Goal: Task Accomplishment & Management: Complete application form

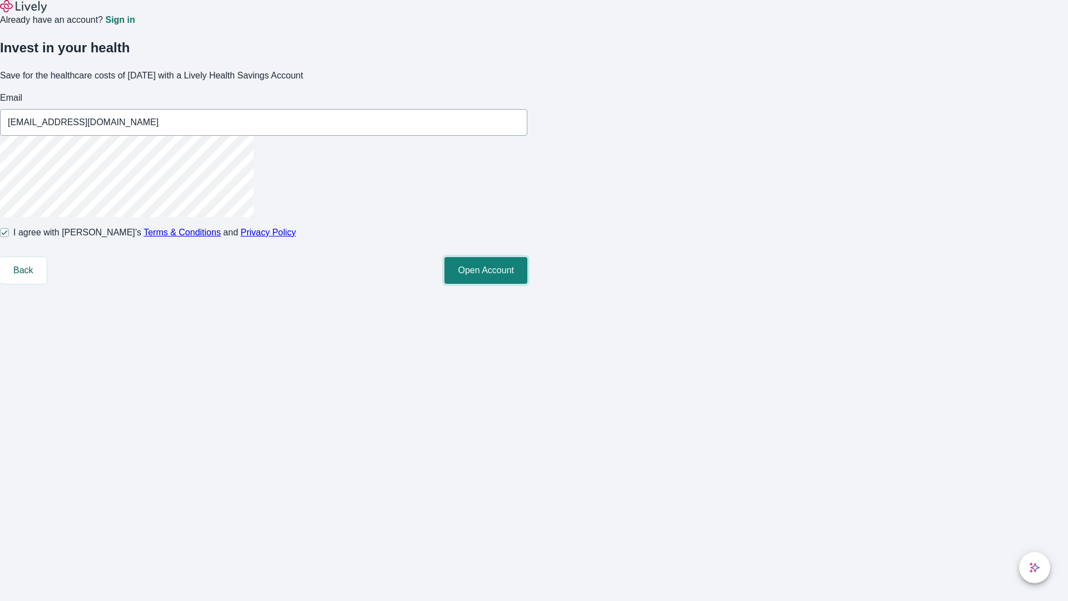
click at [527, 284] on button "Open Account" at bounding box center [486, 270] width 83 height 27
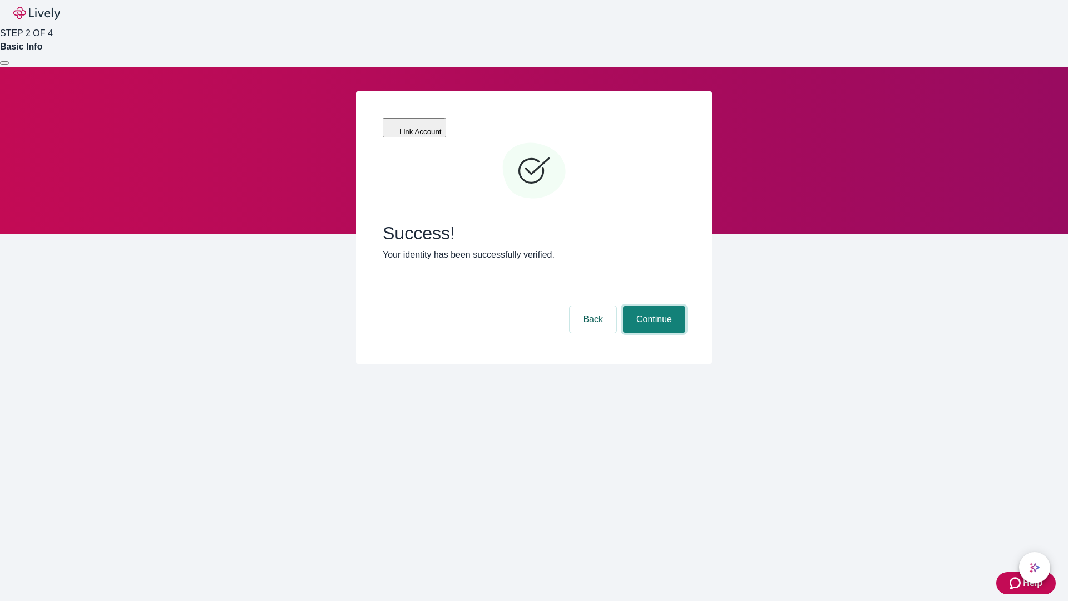
click at [653, 306] on button "Continue" at bounding box center [654, 319] width 62 height 27
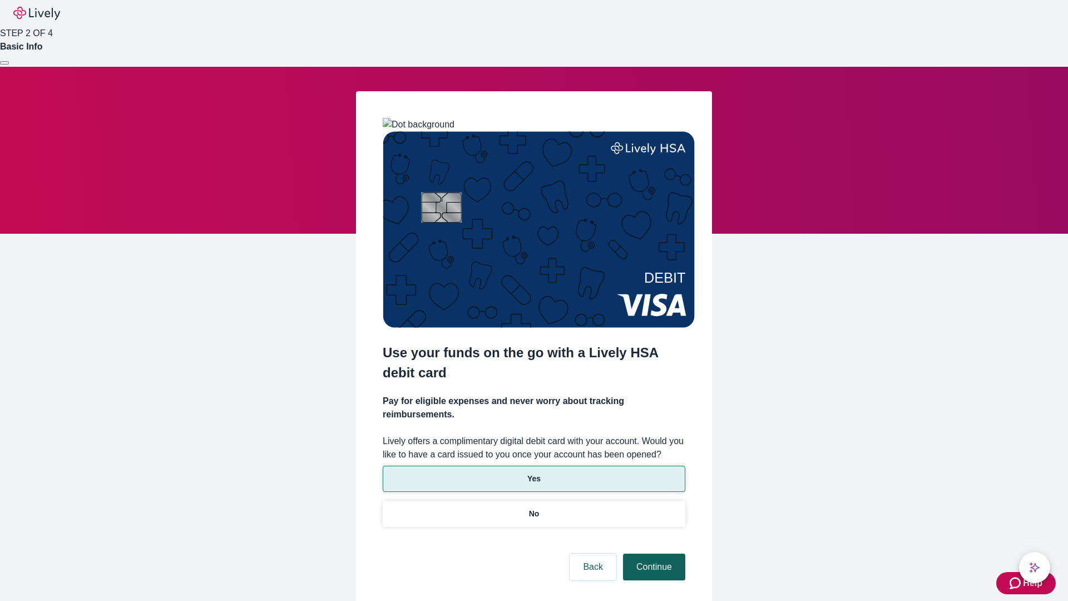
click at [534, 508] on p "No" at bounding box center [534, 514] width 11 height 12
click at [653, 554] on button "Continue" at bounding box center [654, 567] width 62 height 27
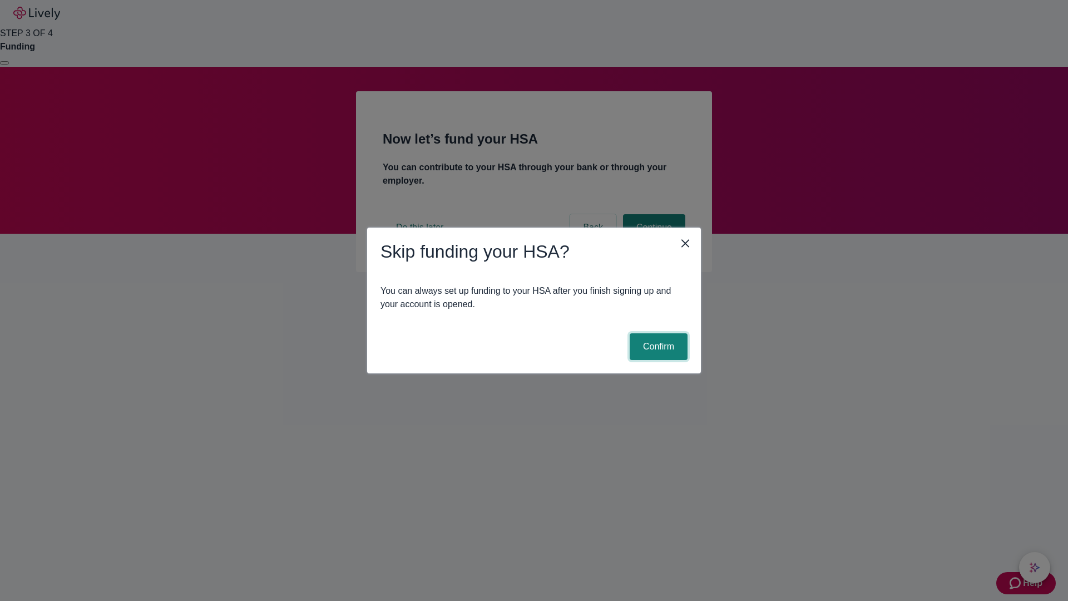
click at [657, 347] on button "Confirm" at bounding box center [659, 346] width 58 height 27
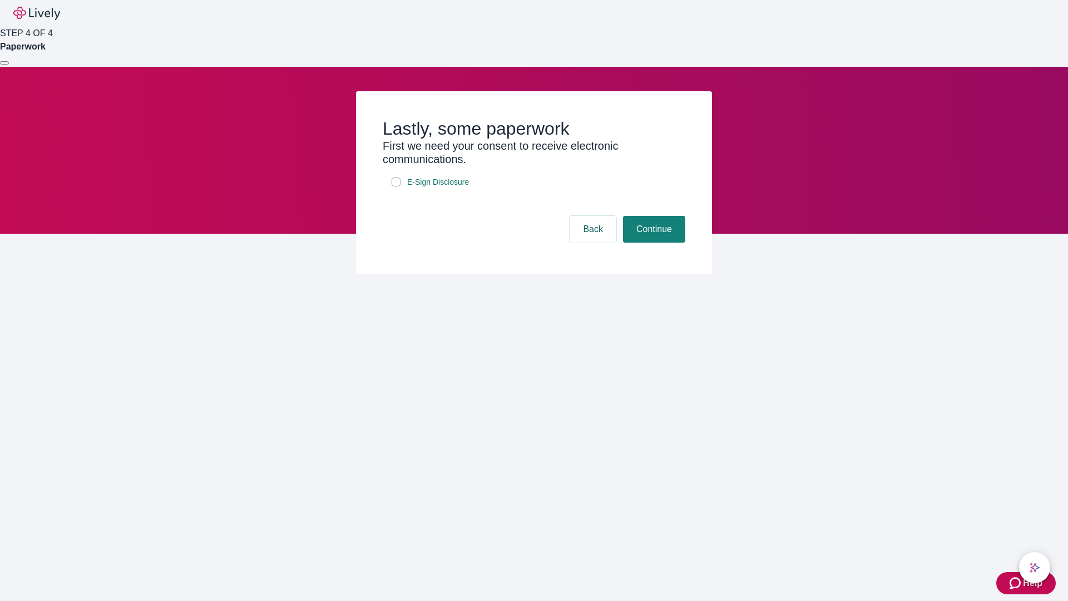
click at [396, 186] on input "E-Sign Disclosure" at bounding box center [396, 181] width 9 height 9
checkbox input "true"
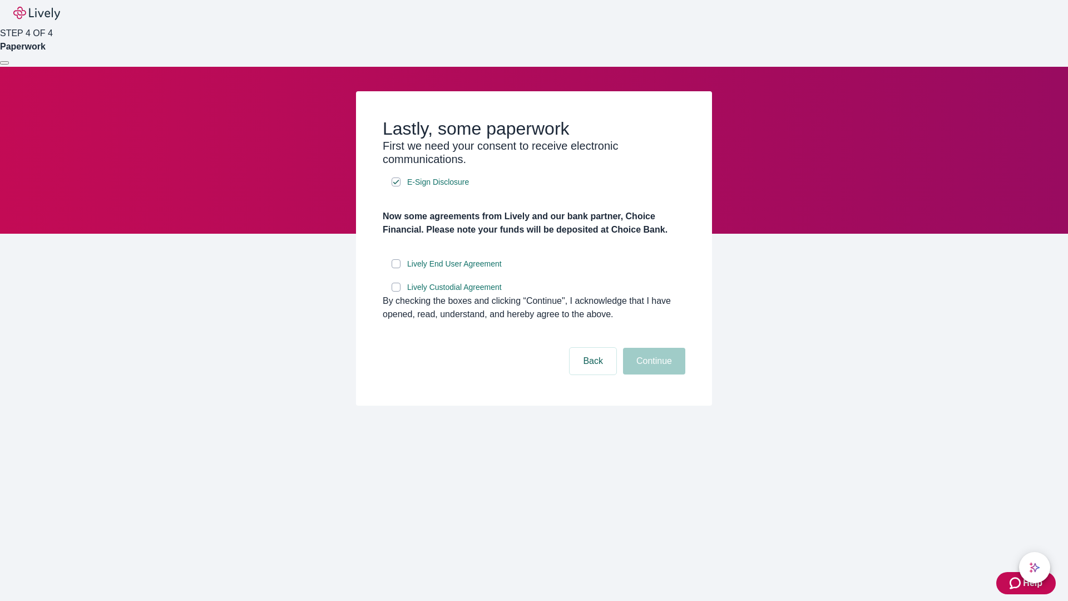
click at [396, 268] on input "Lively End User Agreement" at bounding box center [396, 263] width 9 height 9
checkbox input "true"
click at [396, 292] on input "Lively Custodial Agreement" at bounding box center [396, 287] width 9 height 9
checkbox input "true"
click at [653, 374] on button "Continue" at bounding box center [654, 361] width 62 height 27
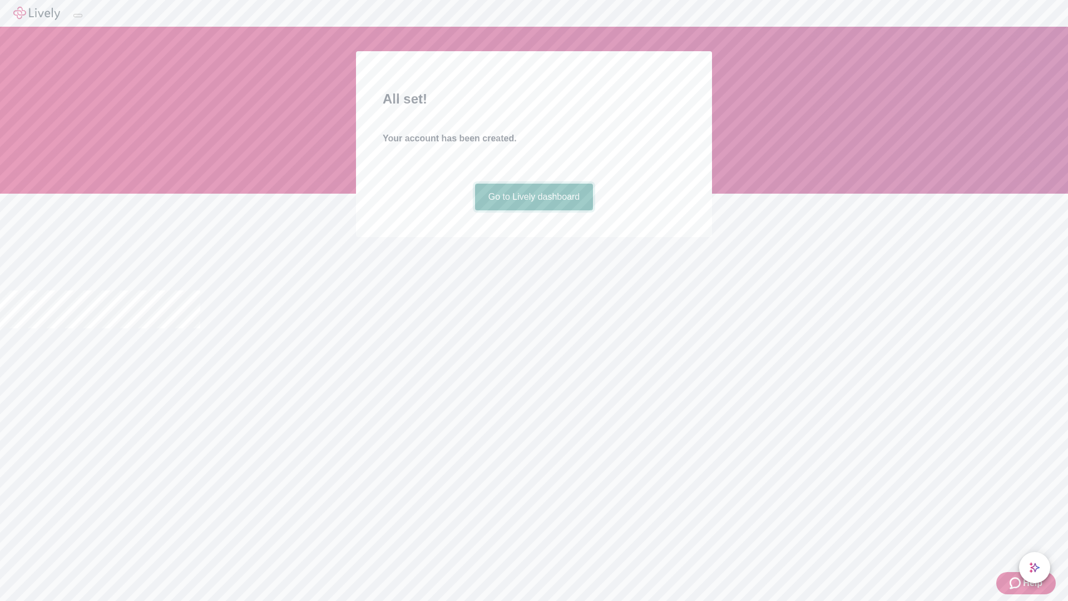
click at [534, 210] on link "Go to Lively dashboard" at bounding box center [534, 197] width 119 height 27
